Goal: Find specific page/section: Find specific page/section

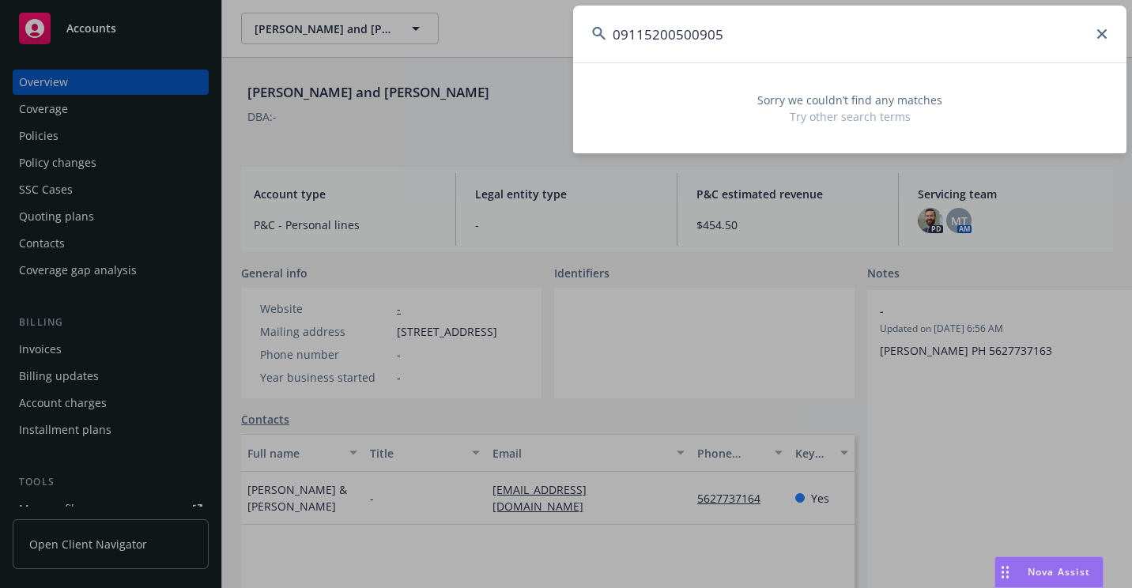
click at [618, 36] on input "09115200500905" at bounding box center [850, 34] width 554 height 57
drag, startPoint x: 837, startPoint y: 32, endPoint x: 506, endPoint y: 55, distance: 331.3
click at [505, 55] on div "9115200500905 Sorry we couldn’t find any matches Try other search terms" at bounding box center [566, 294] width 1132 height 588
paste input "[PERSON_NAME]"
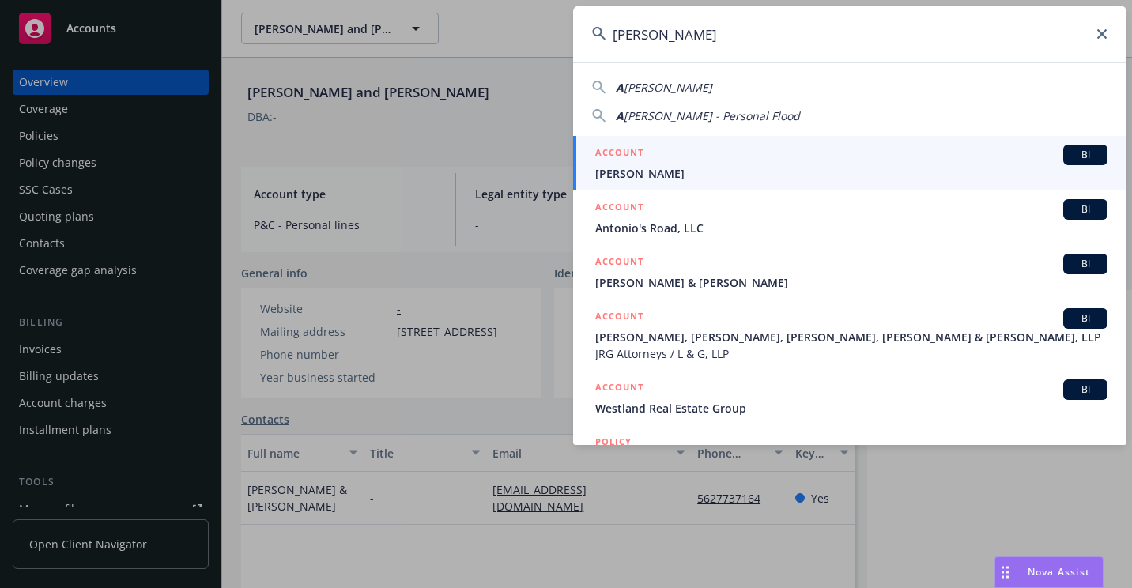
type input "[PERSON_NAME]"
drag, startPoint x: 634, startPoint y: 177, endPoint x: 582, endPoint y: 208, distance: 60.6
click at [634, 177] on span "[PERSON_NAME]" at bounding box center [851, 173] width 512 height 17
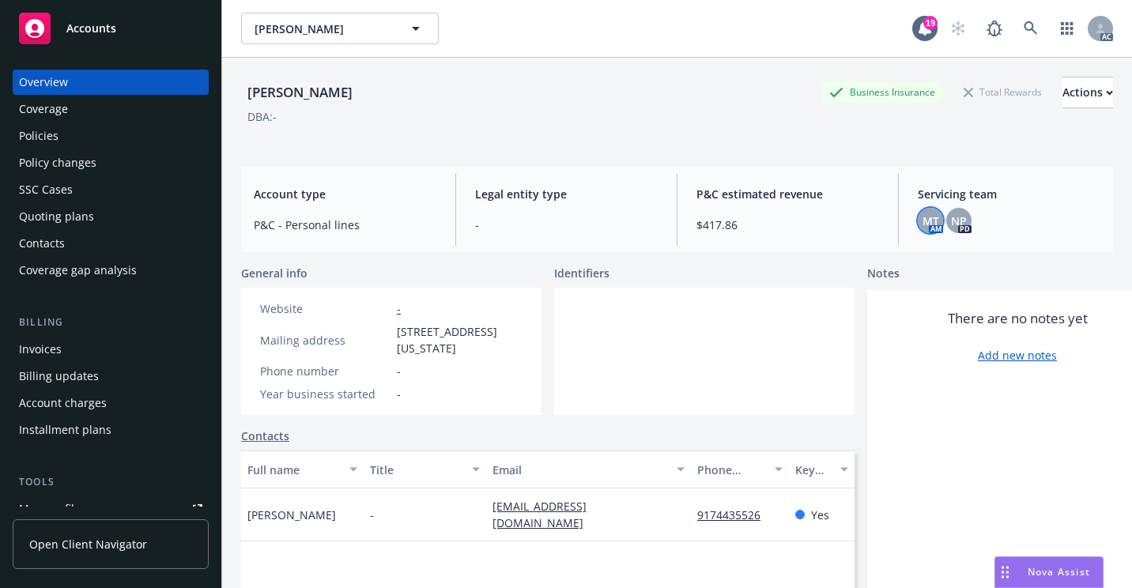
click at [931, 221] on div "MT" at bounding box center [930, 220] width 25 height 25
click at [82, 139] on div "Policies" at bounding box center [110, 135] width 183 height 25
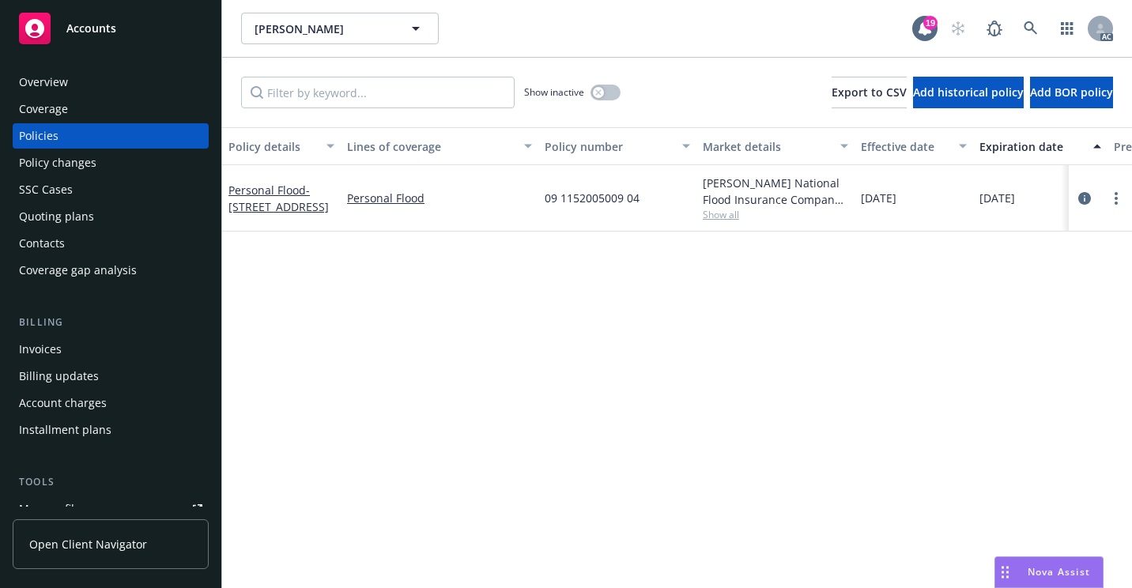
click at [127, 78] on div "Overview" at bounding box center [110, 82] width 183 height 25
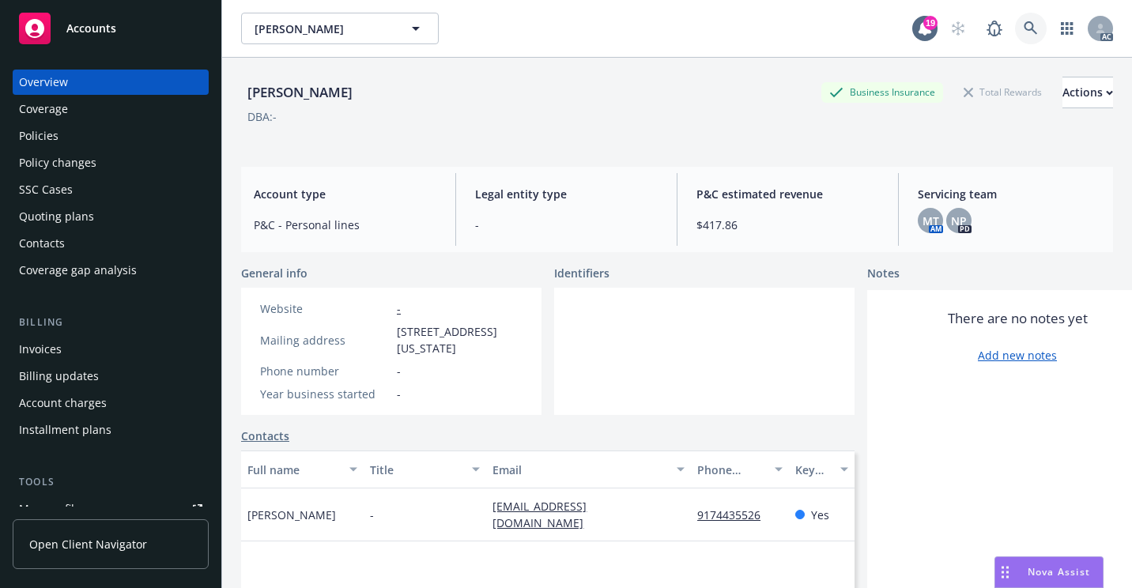
click at [1024, 32] on icon at bounding box center [1031, 28] width 14 height 14
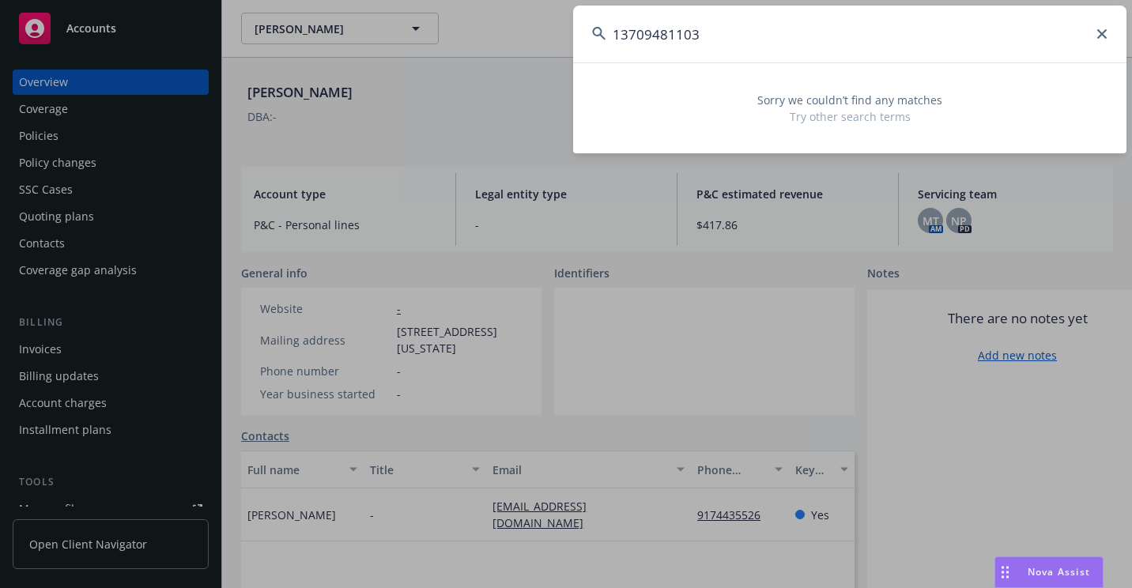
type input "13709481103"
click at [1104, 30] on icon at bounding box center [1102, 33] width 9 height 9
